Goal: Information Seeking & Learning: Learn about a topic

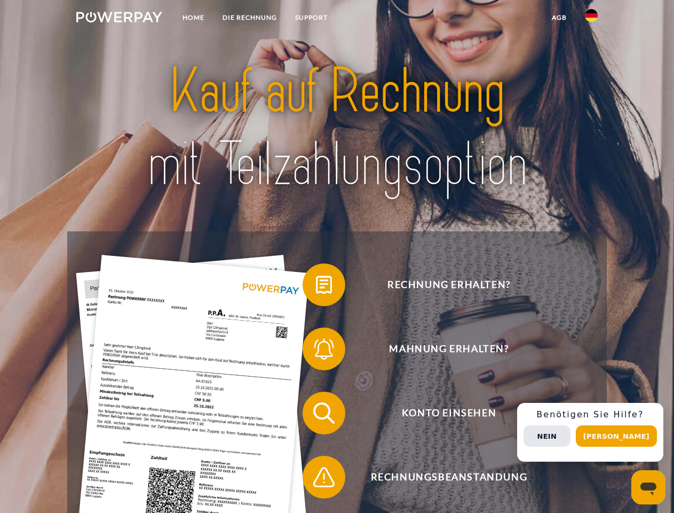
click at [119, 19] on img at bounding box center [119, 17] width 86 height 11
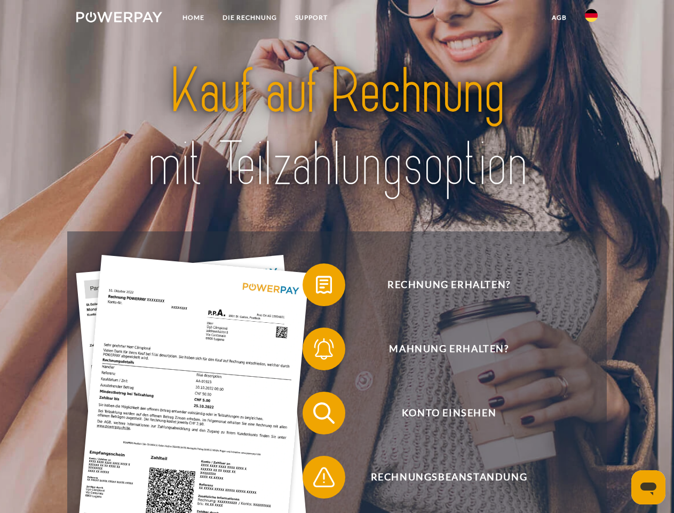
click at [592, 19] on img at bounding box center [591, 15] width 13 height 13
click at [559, 18] on link "agb" at bounding box center [559, 17] width 33 height 19
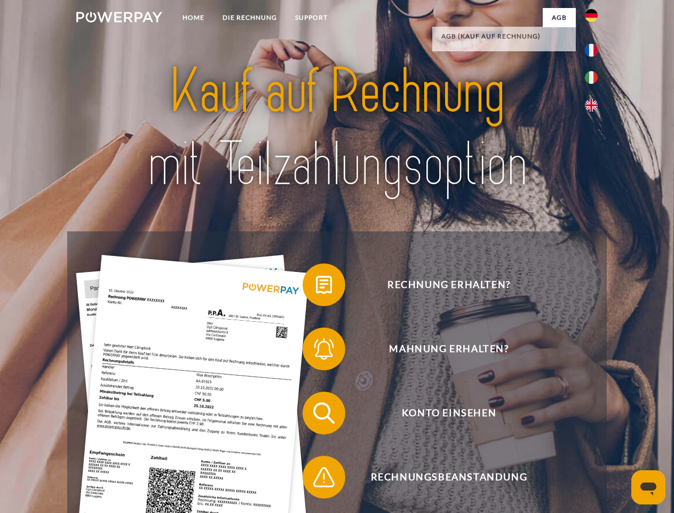
click at [316, 287] on span at bounding box center [307, 284] width 53 height 53
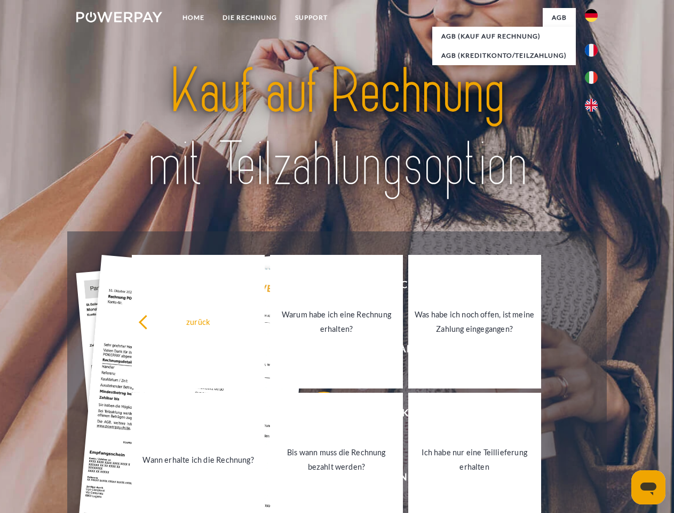
click at [316, 351] on div "zurück Warum habe ich eine Rechnung erhalten? Was habe ich noch offen, ist mein…" at bounding box center [336, 391] width 431 height 276
click at [316, 415] on link "Bis wann muss die Rechnung bezahlt werden?" at bounding box center [336, 458] width 133 height 133
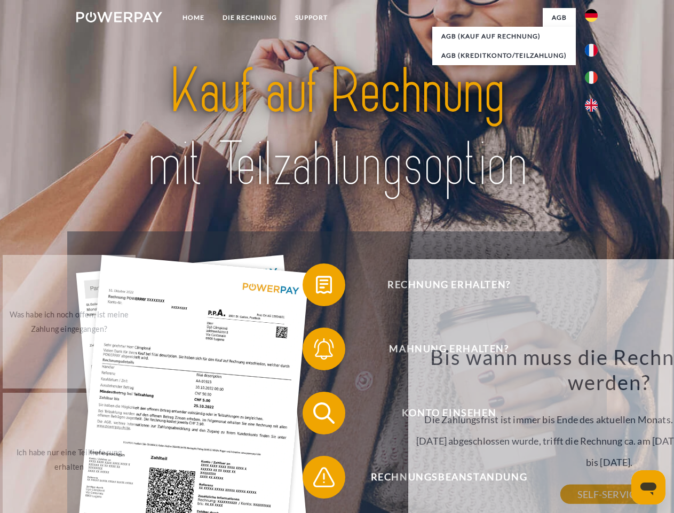
click at [316, 479] on span at bounding box center [307, 476] width 53 height 53
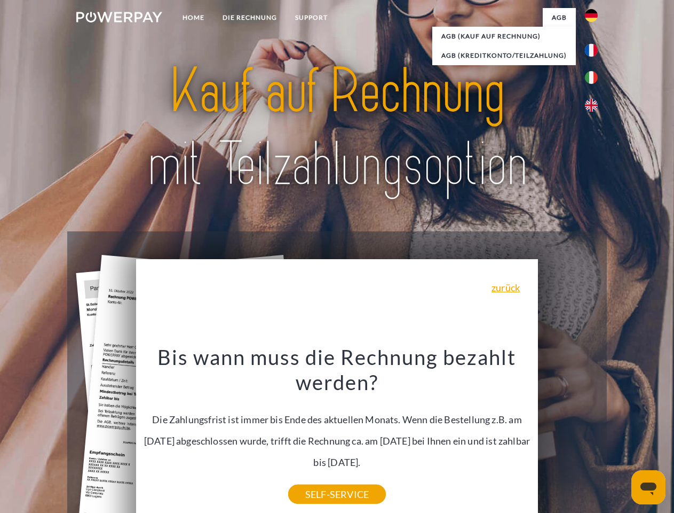
click at [594, 432] on div "Rechnung erhalten? Mahnung erhalten? Konto einsehen" at bounding box center [336, 444] width 539 height 427
click at [568, 434] on span "Konto einsehen" at bounding box center [449, 412] width 262 height 43
click at [620, 436] on header "Home DIE RECHNUNG SUPPORT" at bounding box center [337, 368] width 674 height 737
